Goal: Task Accomplishment & Management: Use online tool/utility

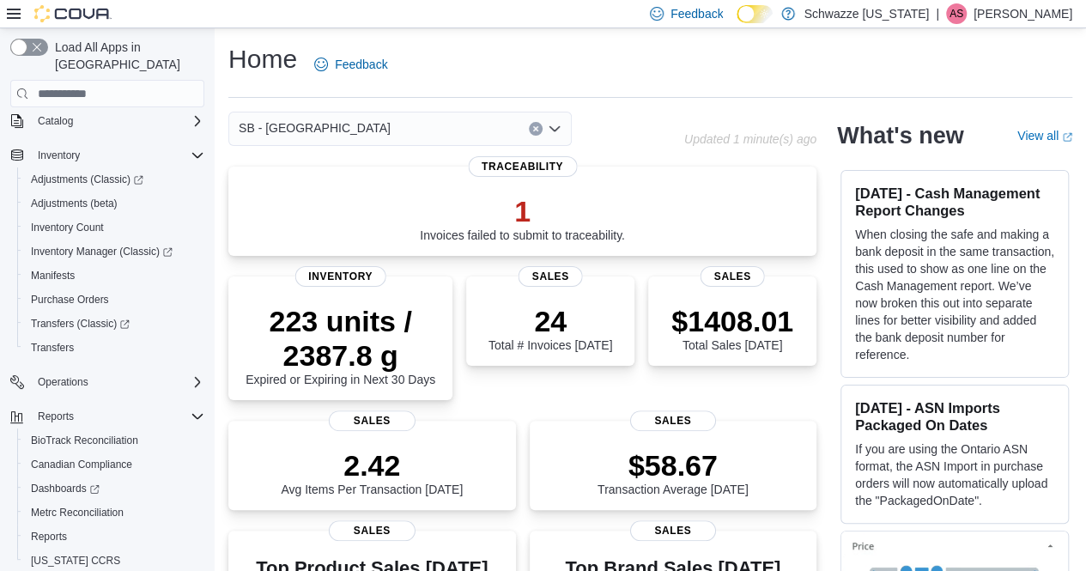
scroll to position [147, 0]
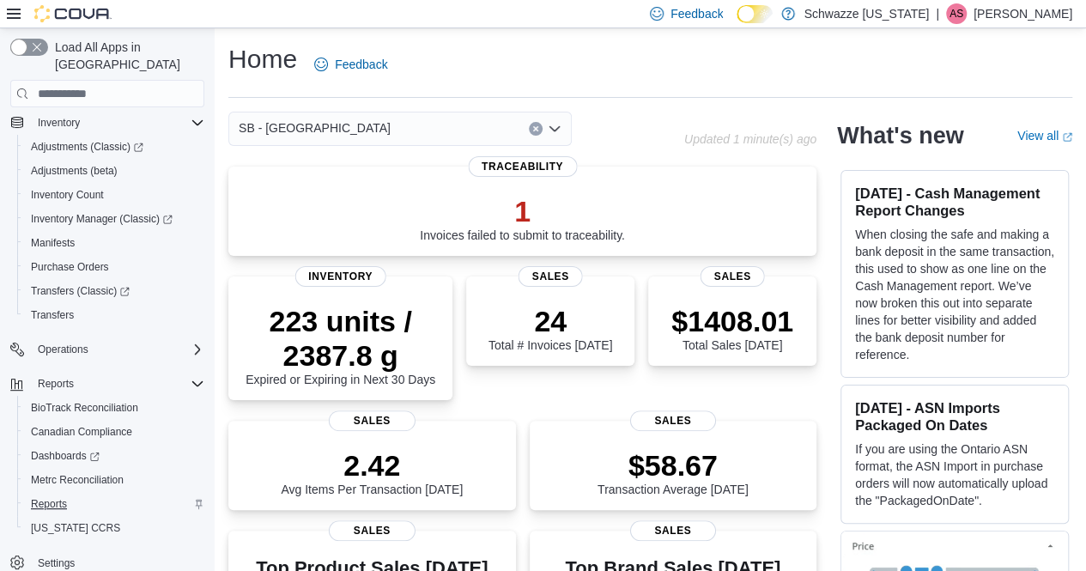
click at [62, 497] on span "Reports" at bounding box center [49, 504] width 36 height 14
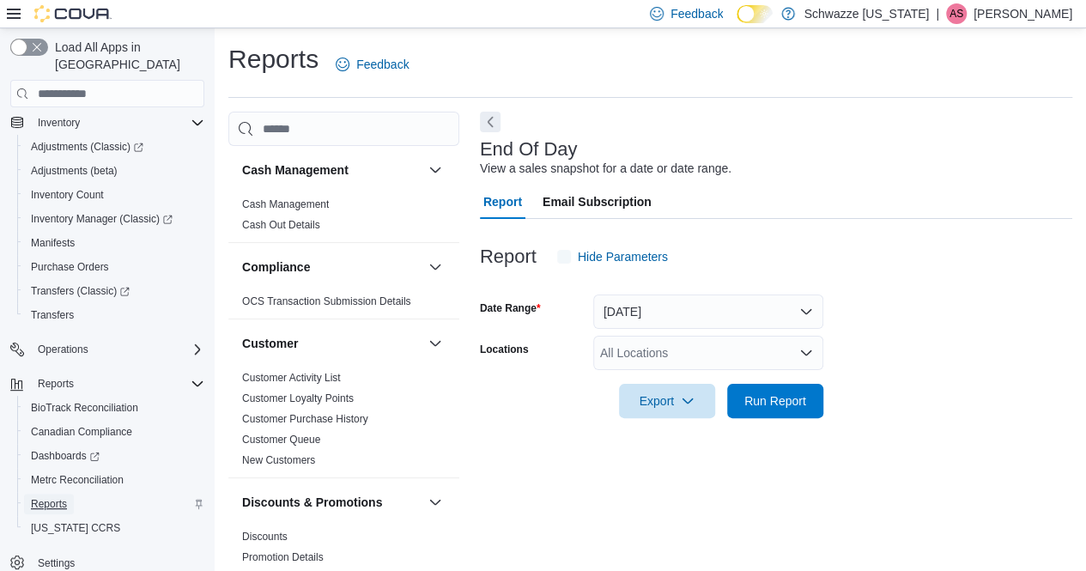
scroll to position [17, 0]
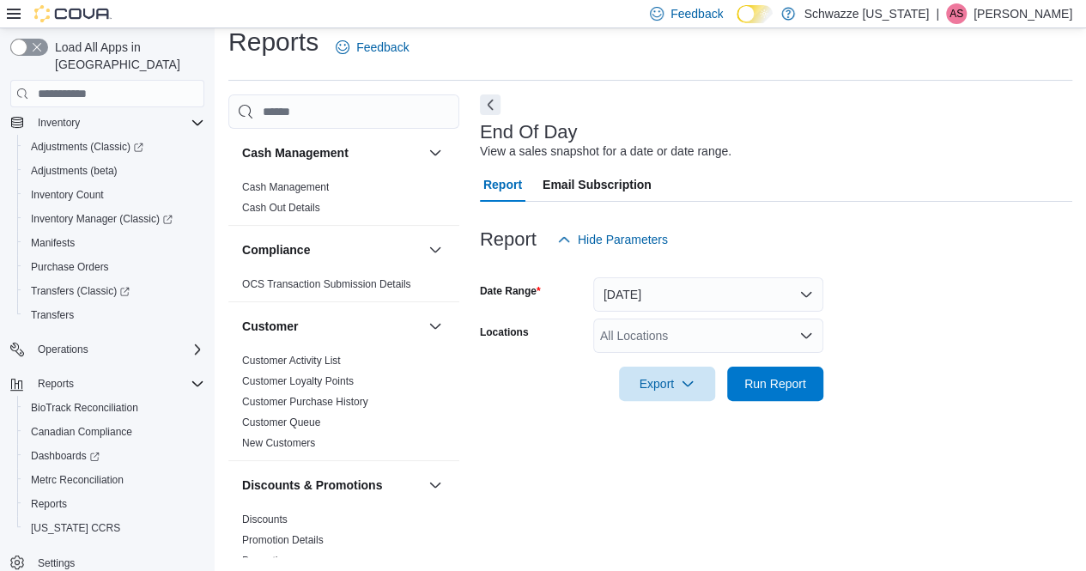
click at [672, 337] on div "All Locations" at bounding box center [708, 336] width 230 height 34
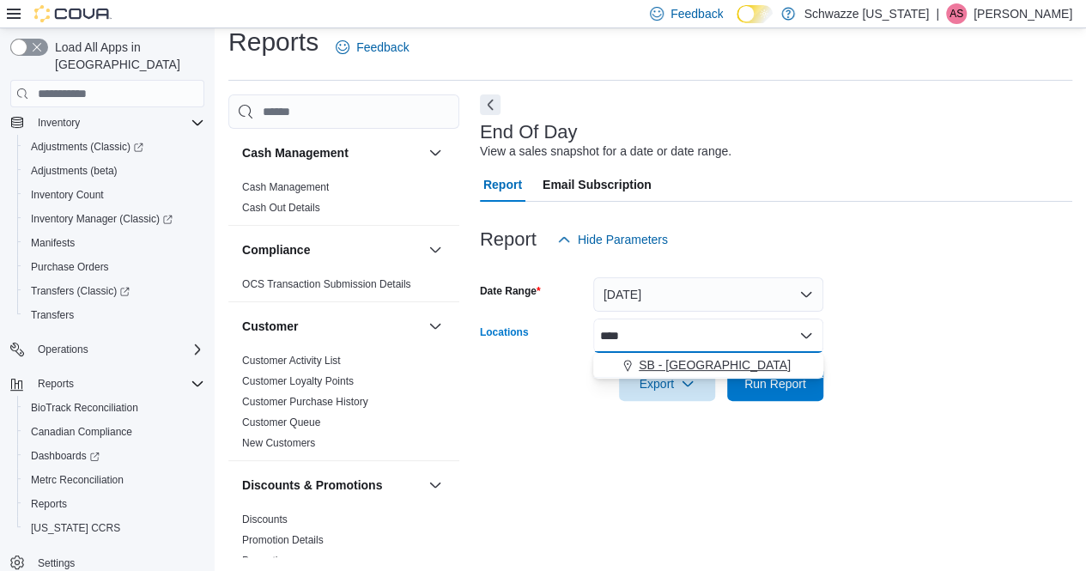
type input "****"
click at [692, 368] on span "SB - Longmont" at bounding box center [715, 364] width 152 height 17
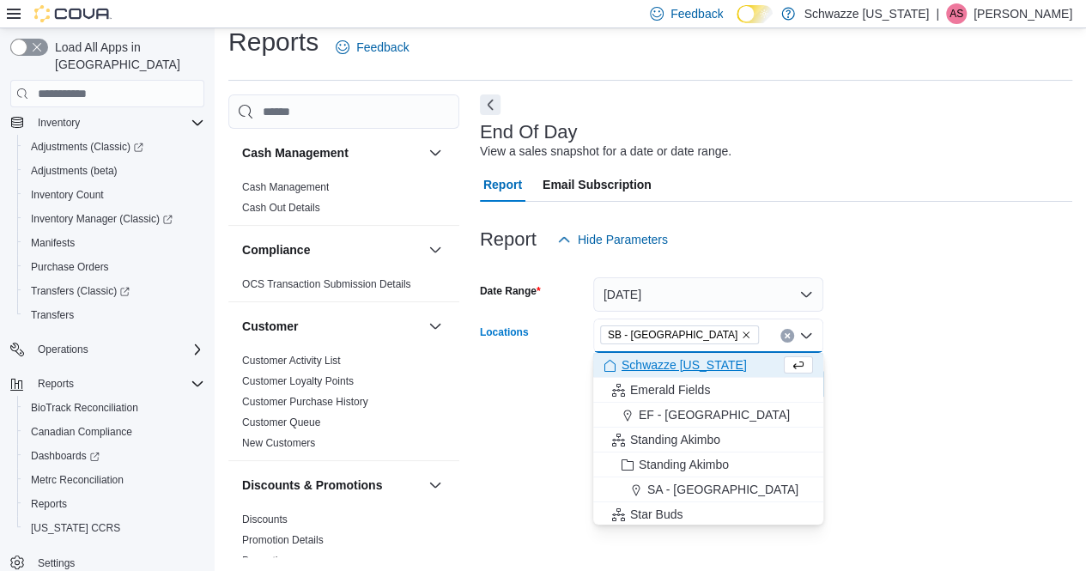
click at [902, 331] on form "Date Range Today Locations SB - Longmont Combo box. Selected. SB - Longmont. Pr…" at bounding box center [776, 329] width 593 height 144
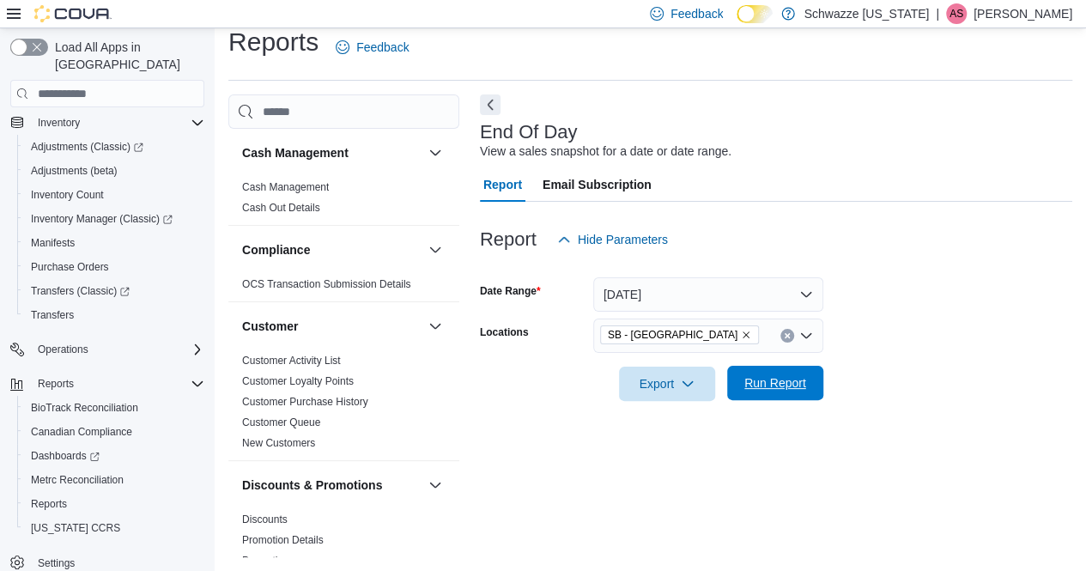
click at [781, 386] on span "Run Report" at bounding box center [776, 382] width 62 height 17
